Goal: Navigation & Orientation: Find specific page/section

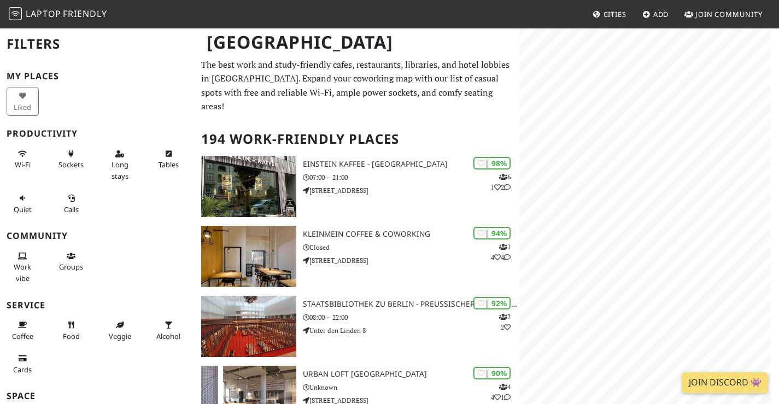
click at [778, 338] on html "Laptop Friendly Cities Add Join Community Berlin Filters My Places Liked Produc…" at bounding box center [389, 202] width 779 height 404
click at [604, 183] on div "Map marker" at bounding box center [602, 179] width 11 height 11
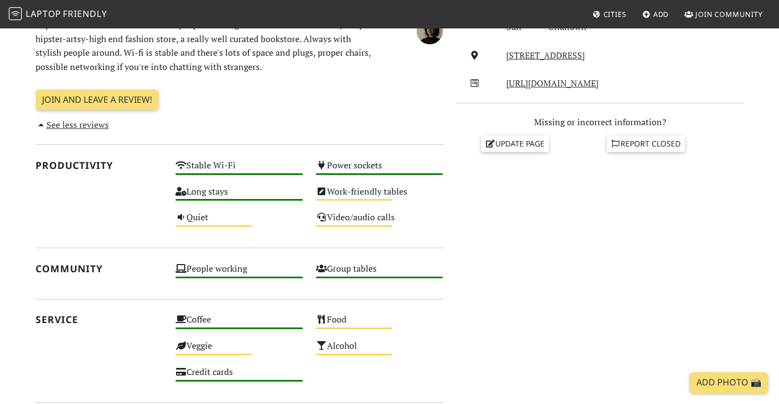
scroll to position [273, 0]
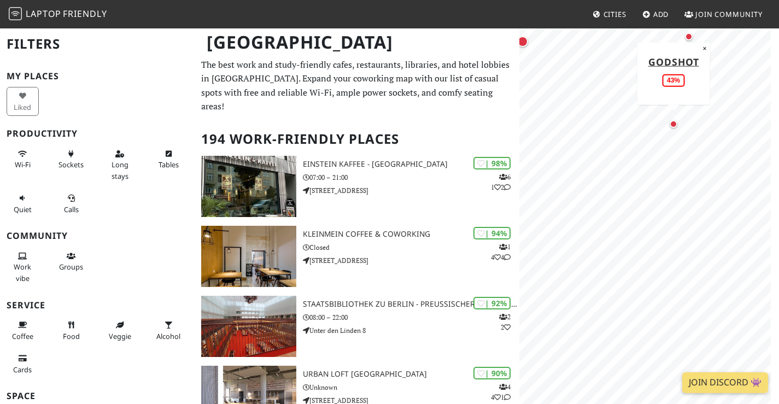
click at [672, 124] on div "Map marker" at bounding box center [673, 124] width 8 height 8
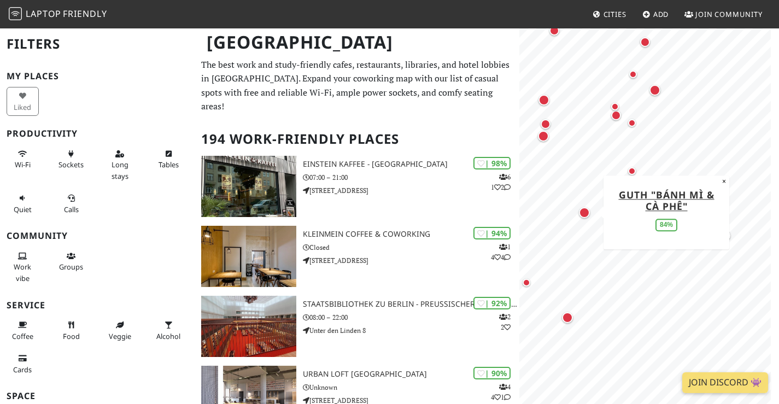
click at [583, 208] on div "Map marker" at bounding box center [584, 212] width 11 height 11
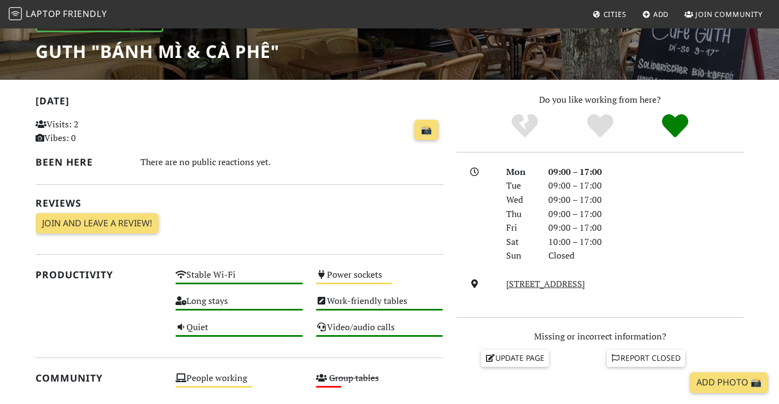
scroll to position [164, 0]
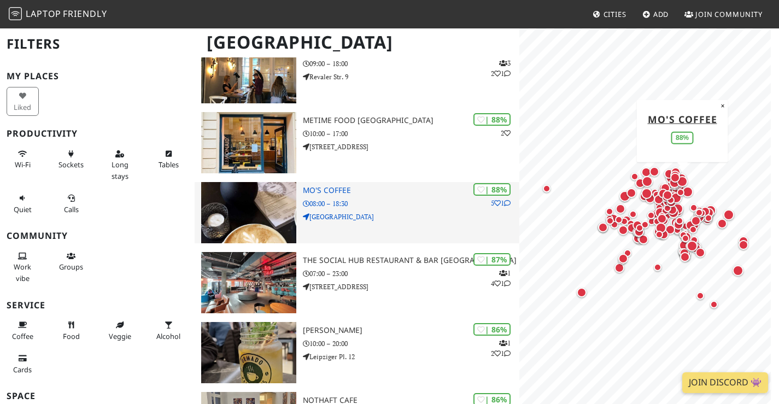
scroll to position [546, 0]
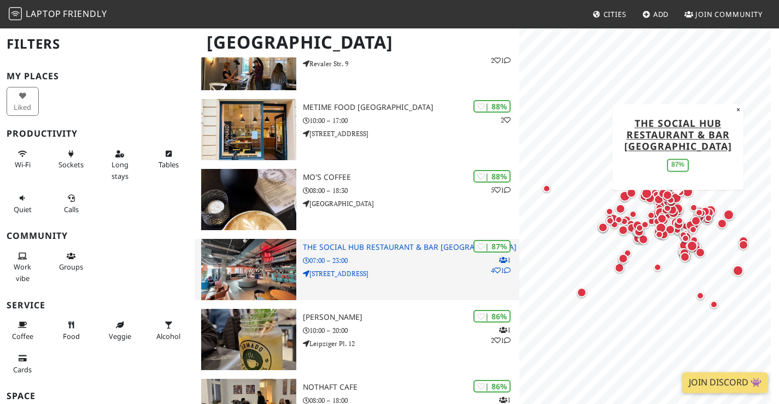
click at [391, 252] on h3 "The Social Hub Restaurant & Bar [GEOGRAPHIC_DATA]" at bounding box center [411, 247] width 216 height 9
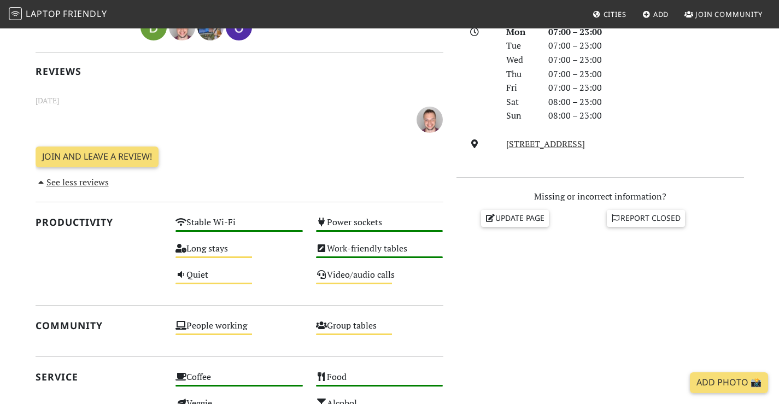
scroll to position [328, 0]
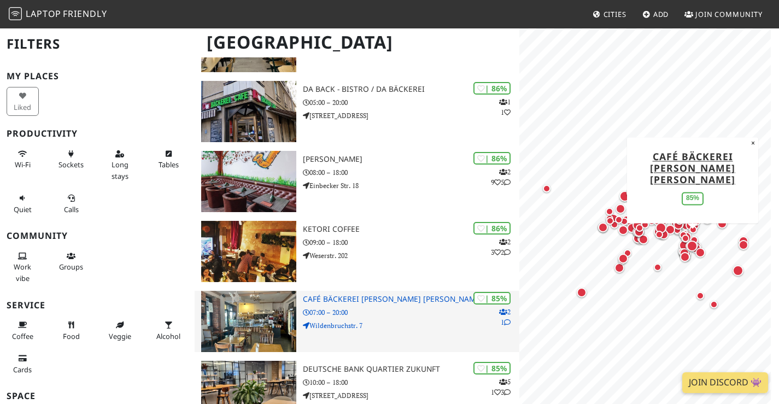
scroll to position [929, 0]
